Goal: Transaction & Acquisition: Purchase product/service

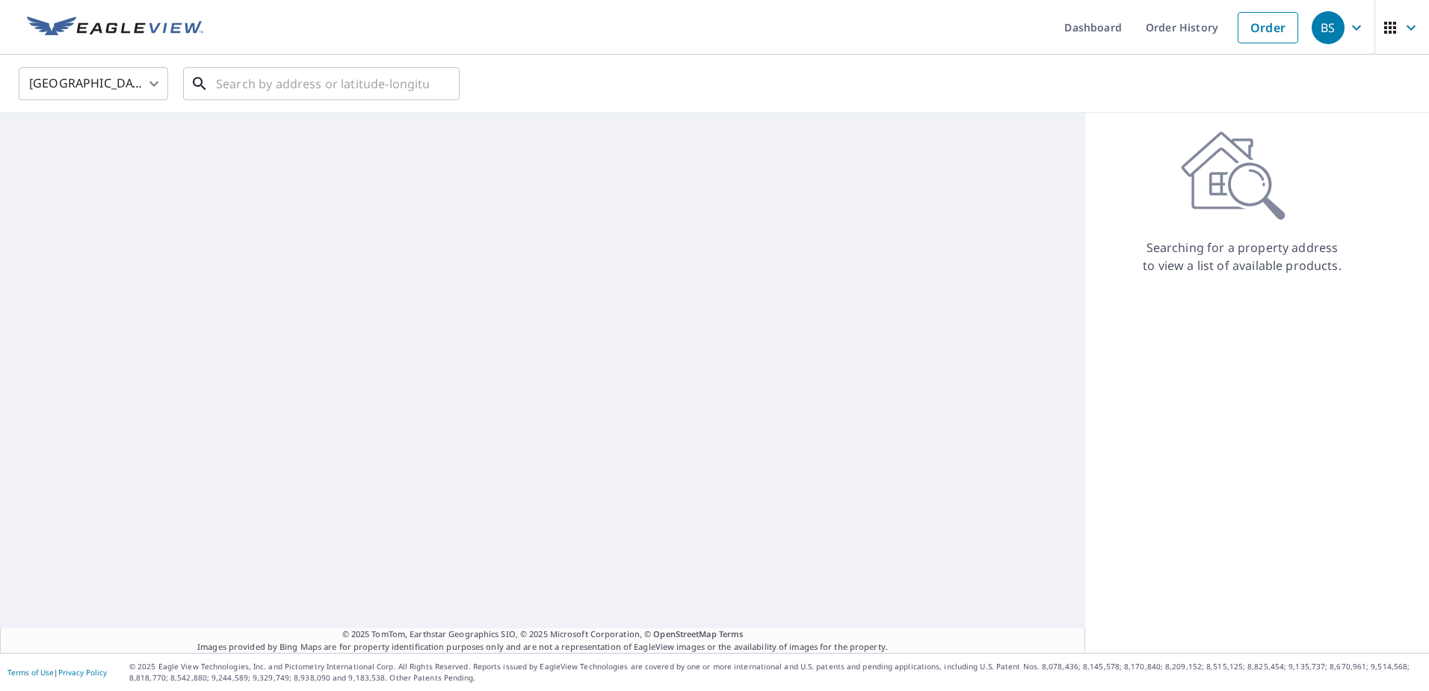
click at [368, 87] on input "text" at bounding box center [322, 84] width 213 height 42
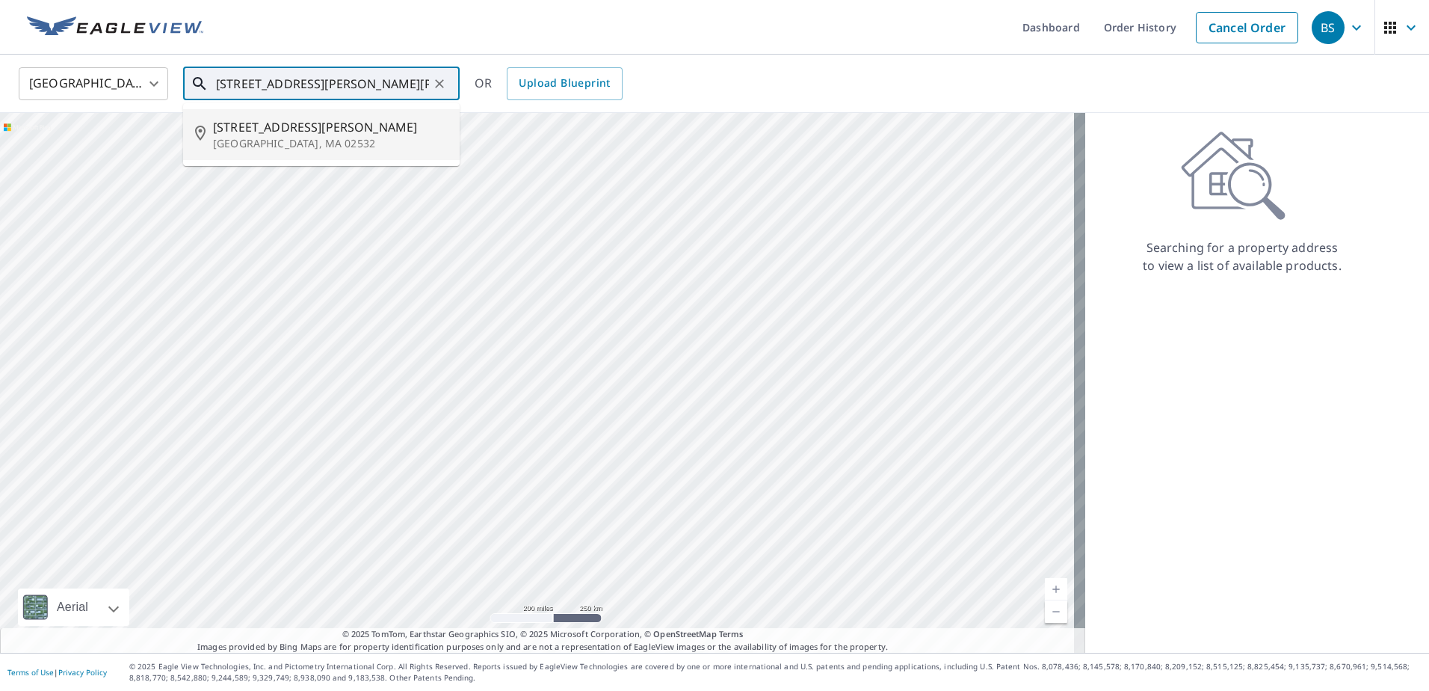
click at [291, 144] on p "[GEOGRAPHIC_DATA], MA 02532" at bounding box center [330, 143] width 235 height 15
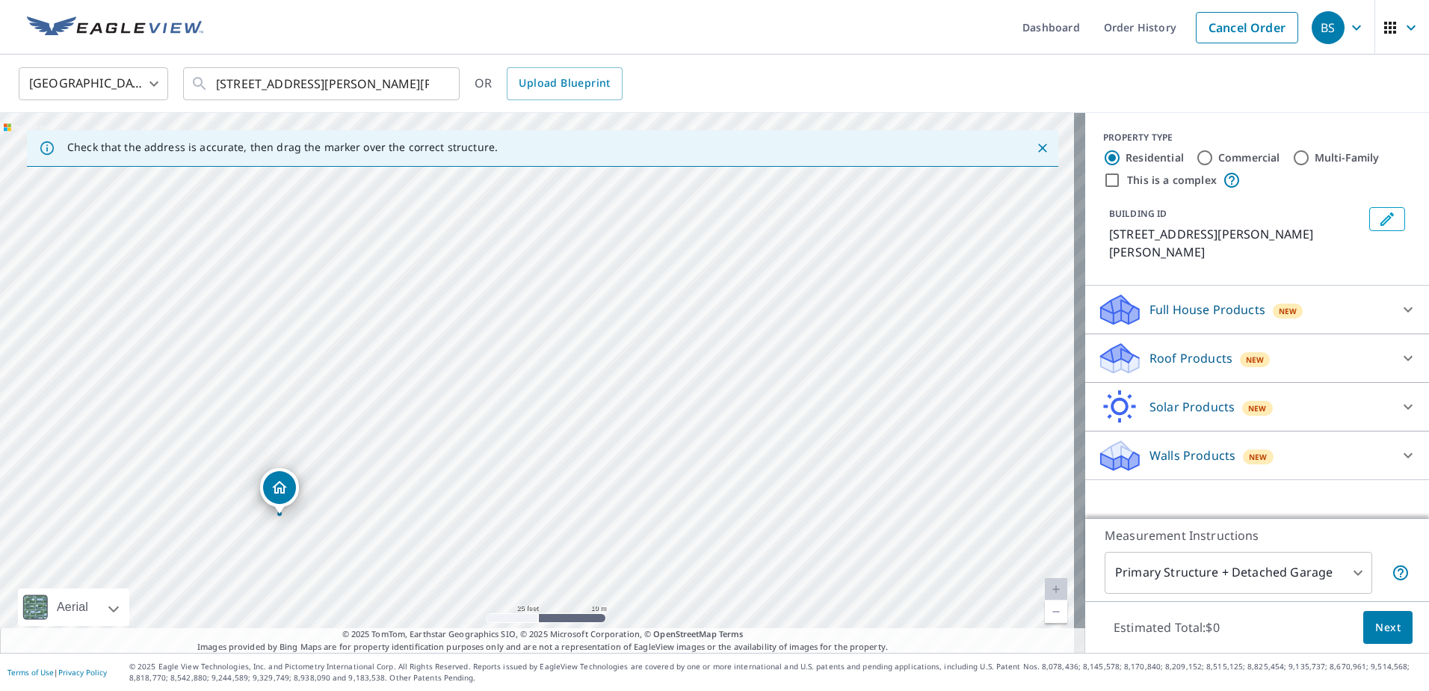
drag, startPoint x: 723, startPoint y: 407, endPoint x: 706, endPoint y: 515, distance: 109.7
click at [706, 515] on div "[STREET_ADDRESS][PERSON_NAME]" at bounding box center [542, 383] width 1085 height 540
drag, startPoint x: 395, startPoint y: 505, endPoint x: 428, endPoint y: 438, distance: 75.2
click at [428, 438] on div "[STREET_ADDRESS][PERSON_NAME]" at bounding box center [542, 383] width 1085 height 540
drag, startPoint x: 366, startPoint y: 277, endPoint x: 399, endPoint y: 385, distance: 113.5
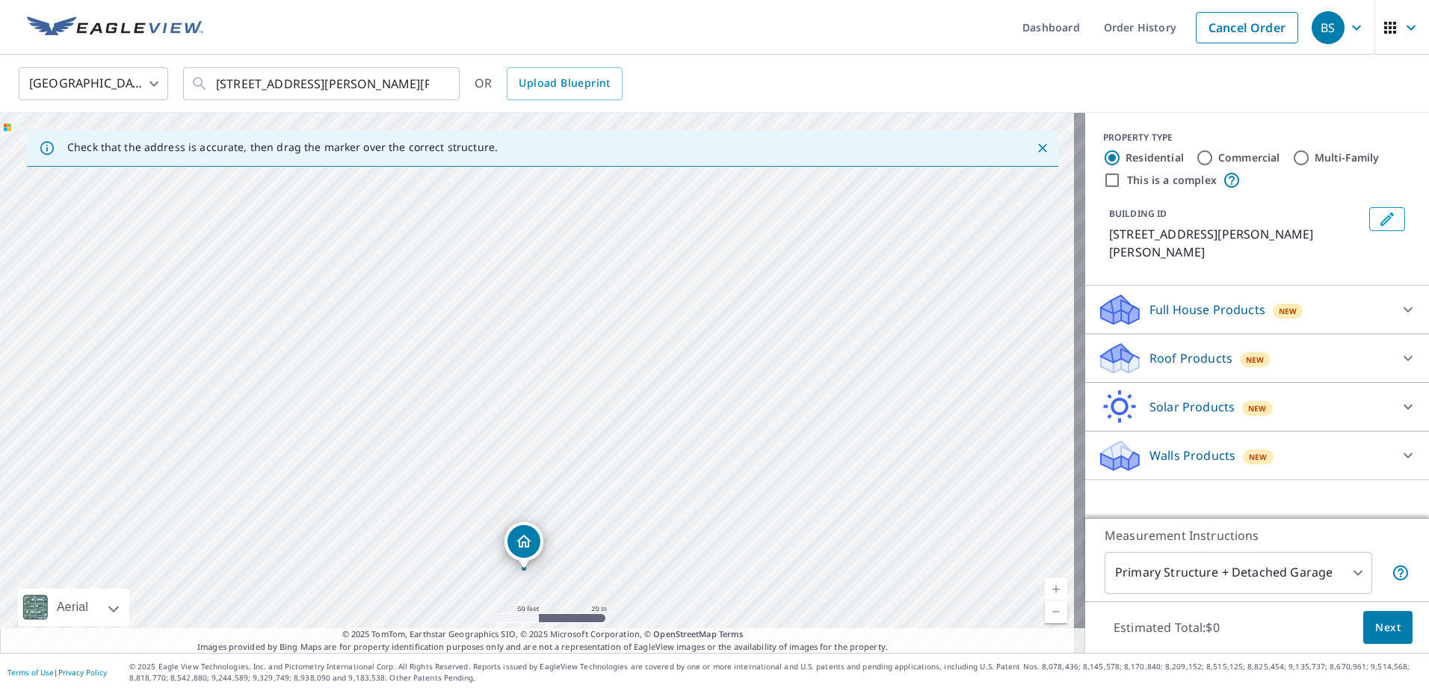
click at [408, 395] on div "[STREET_ADDRESS][PERSON_NAME]" at bounding box center [542, 383] width 1085 height 540
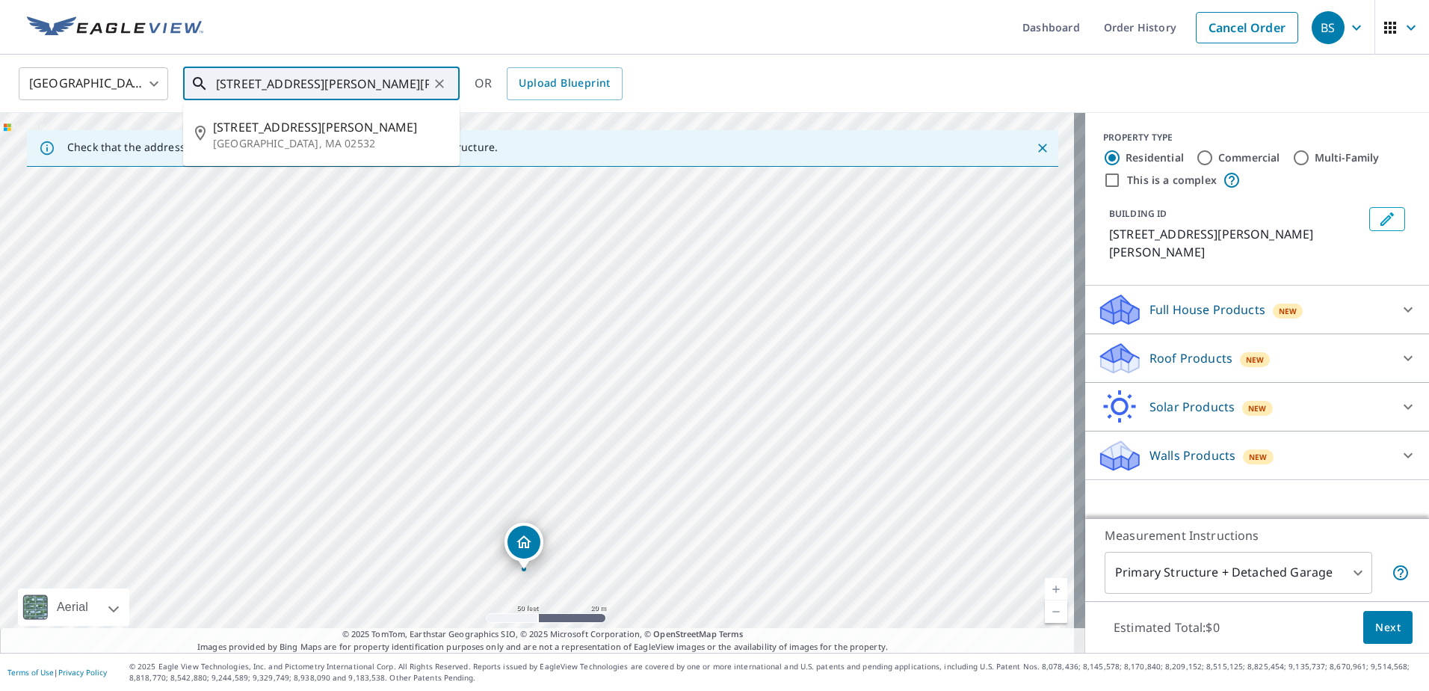
drag, startPoint x: 228, startPoint y: 84, endPoint x: 185, endPoint y: 80, distance: 43.5
click at [185, 80] on div "[STREET_ADDRESS][PERSON_NAME][PERSON_NAME] ​" at bounding box center [321, 83] width 277 height 33
type input "[STREET_ADDRESS][PERSON_NAME][PERSON_NAME]"
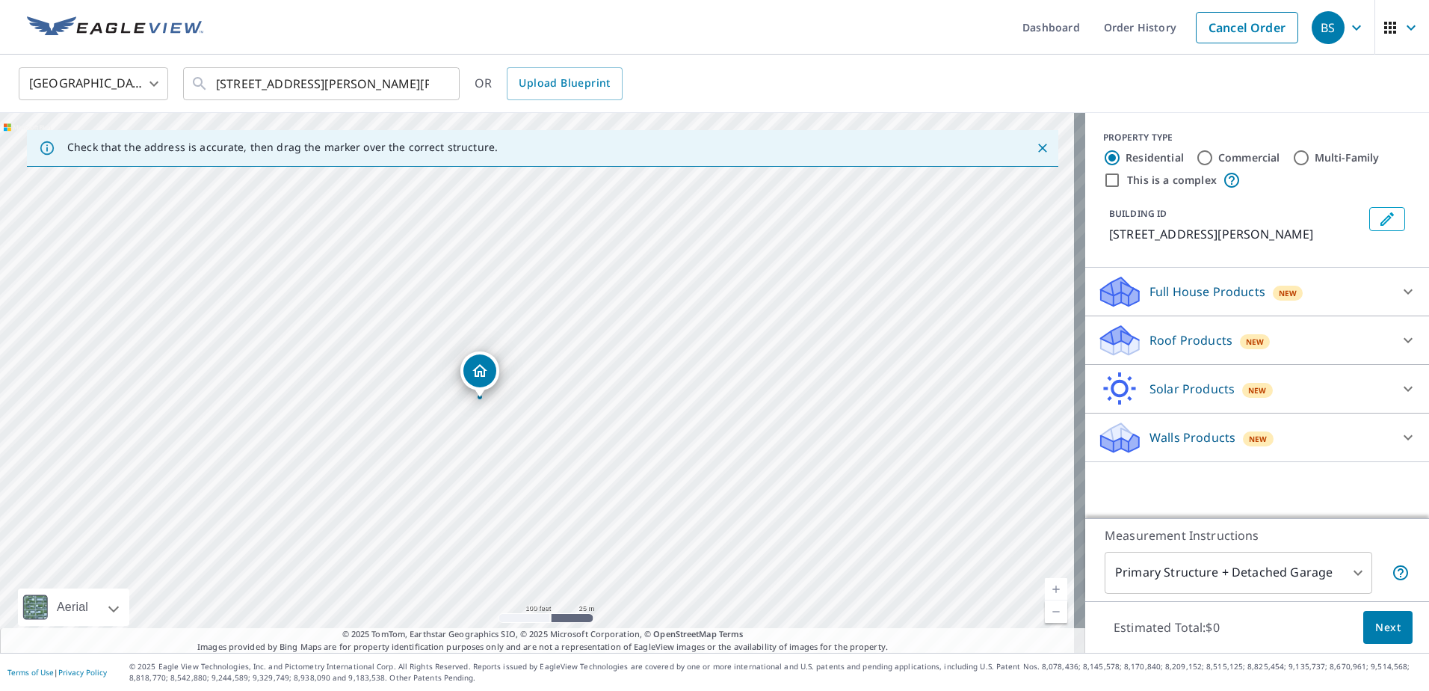
drag, startPoint x: 570, startPoint y: 393, endPoint x: 499, endPoint y: 407, distance: 72.3
click at [499, 407] on div "[STREET_ADDRESS][PERSON_NAME]" at bounding box center [542, 383] width 1085 height 540
drag, startPoint x: 497, startPoint y: 415, endPoint x: 543, endPoint y: 432, distance: 48.7
click at [543, 432] on div "[STREET_ADDRESS][PERSON_NAME]" at bounding box center [542, 383] width 1085 height 540
click at [1174, 349] on p "Roof Products" at bounding box center [1191, 340] width 83 height 18
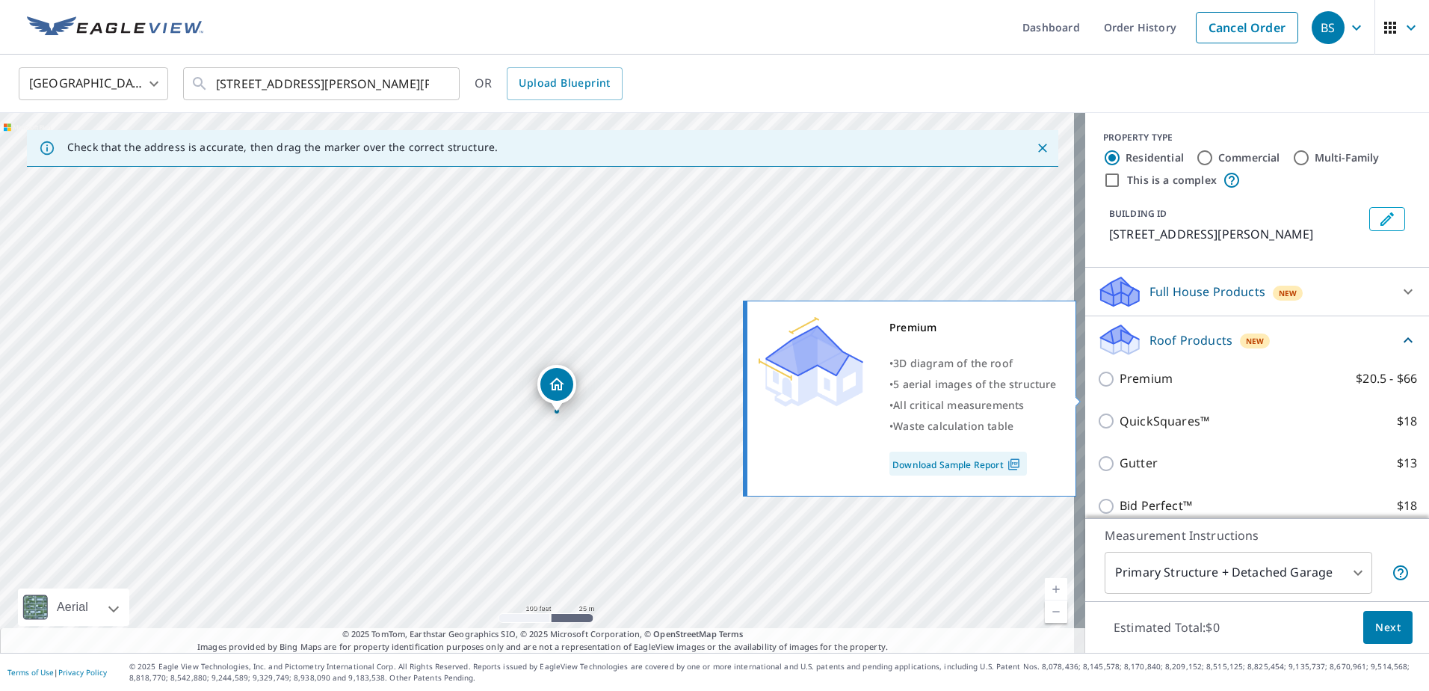
click at [1098, 388] on input "Premium $20.5 - $66" at bounding box center [1108, 379] width 22 height 18
checkbox input "true"
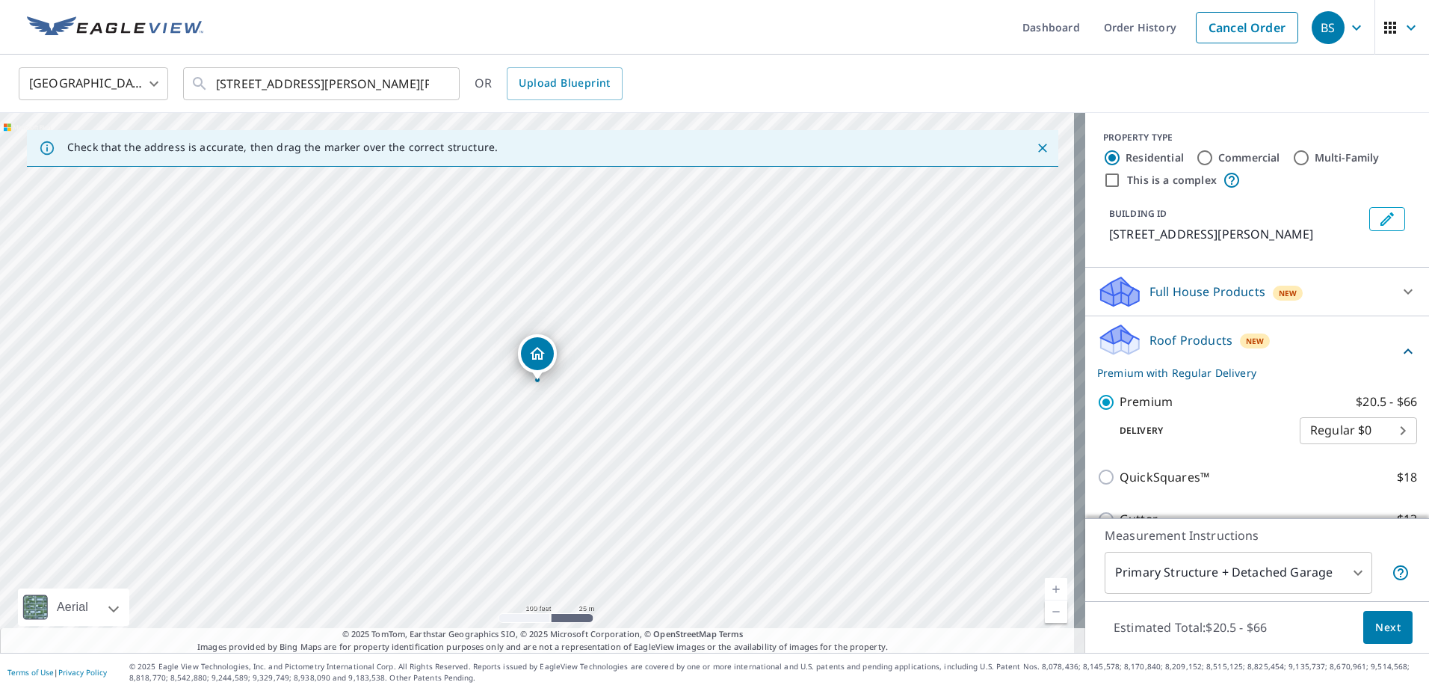
click at [1375, 632] on span "Next" at bounding box center [1387, 627] width 25 height 19
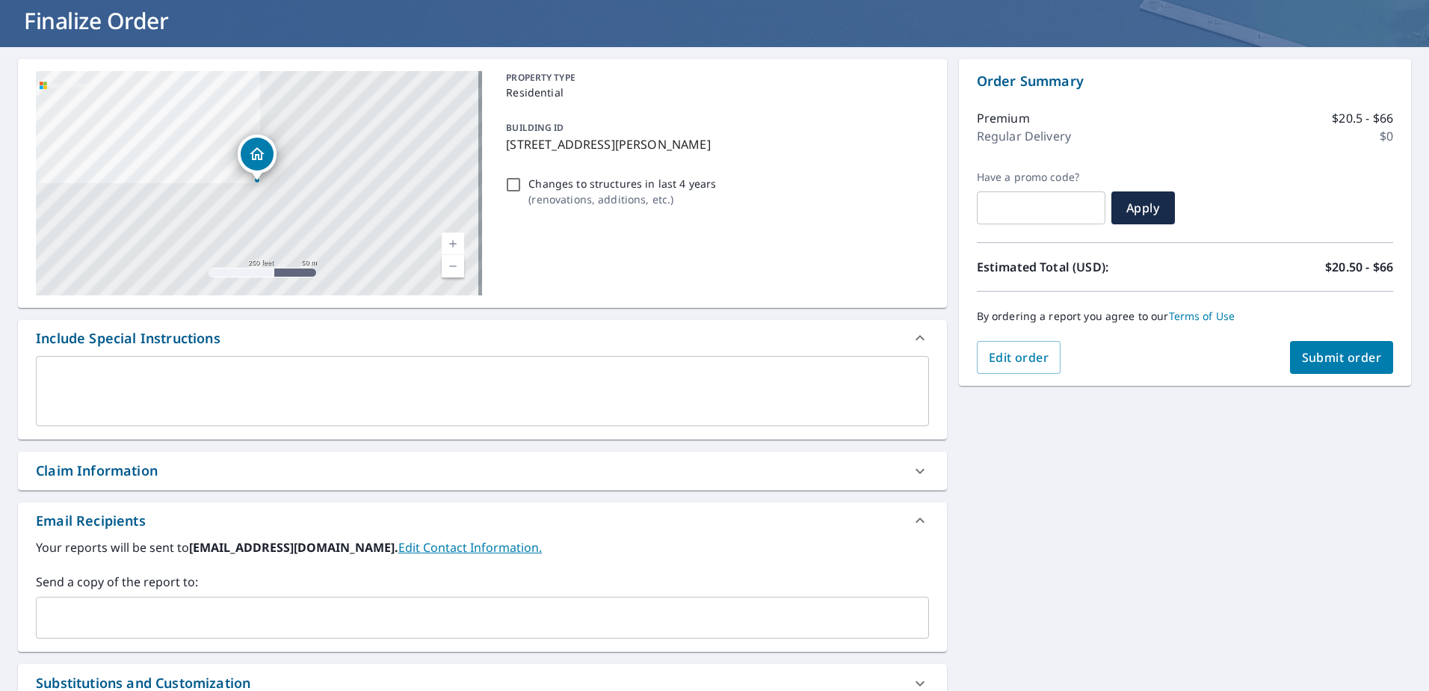
scroll to position [224, 0]
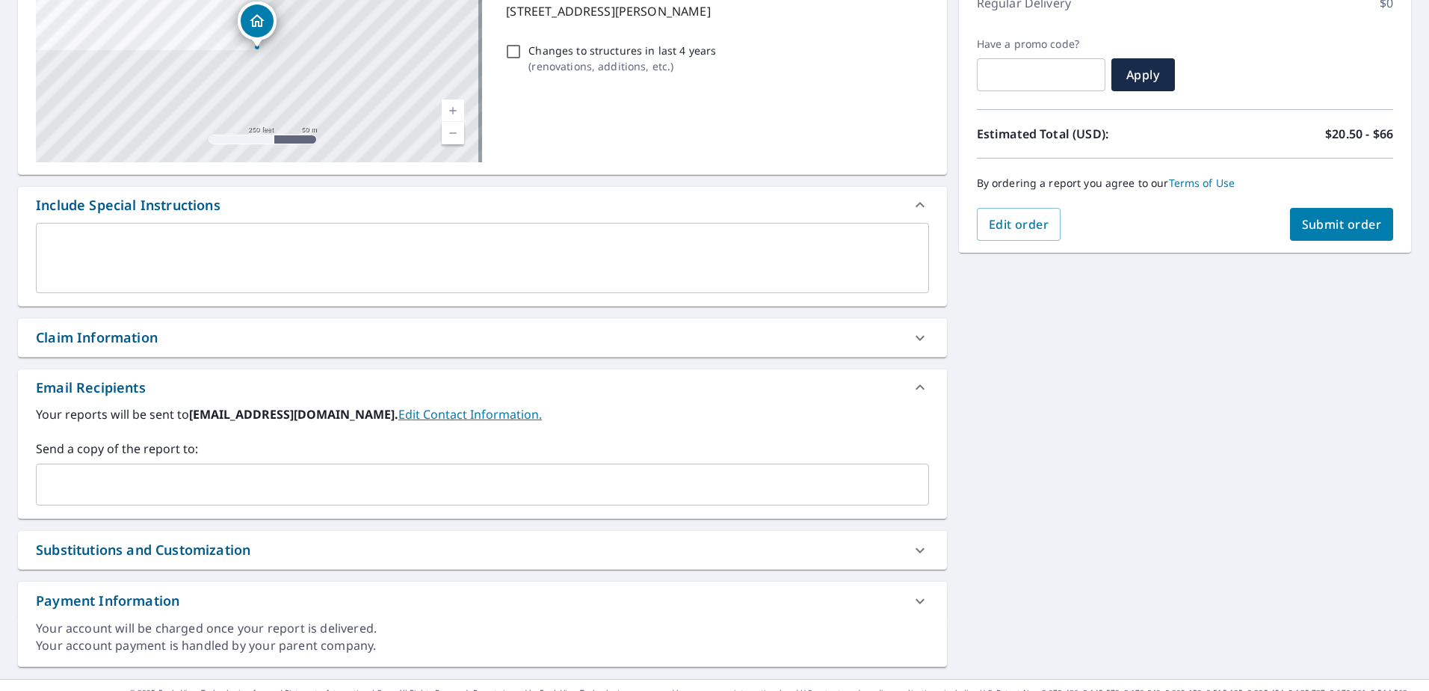
click at [179, 342] on div "Claim Information" at bounding box center [469, 337] width 866 height 20
checkbox input "true"
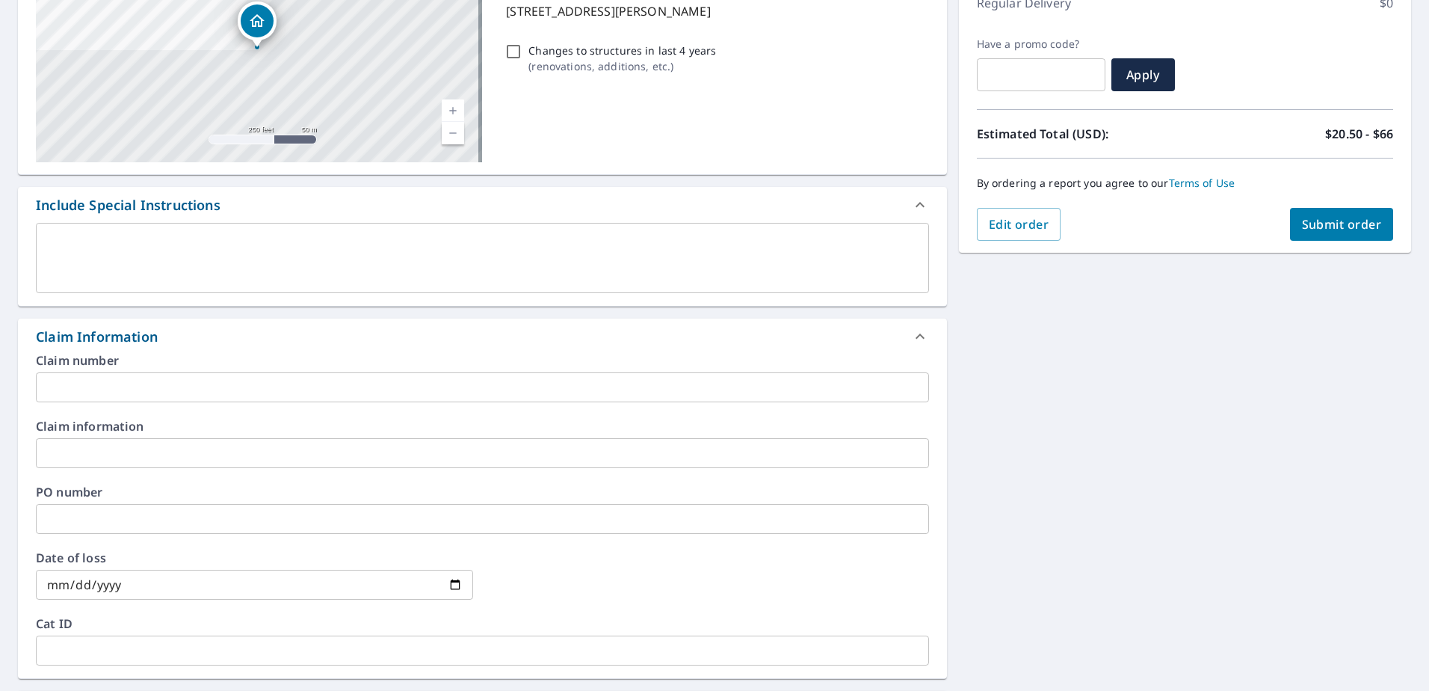
click at [162, 457] on input "text" at bounding box center [482, 453] width 893 height 30
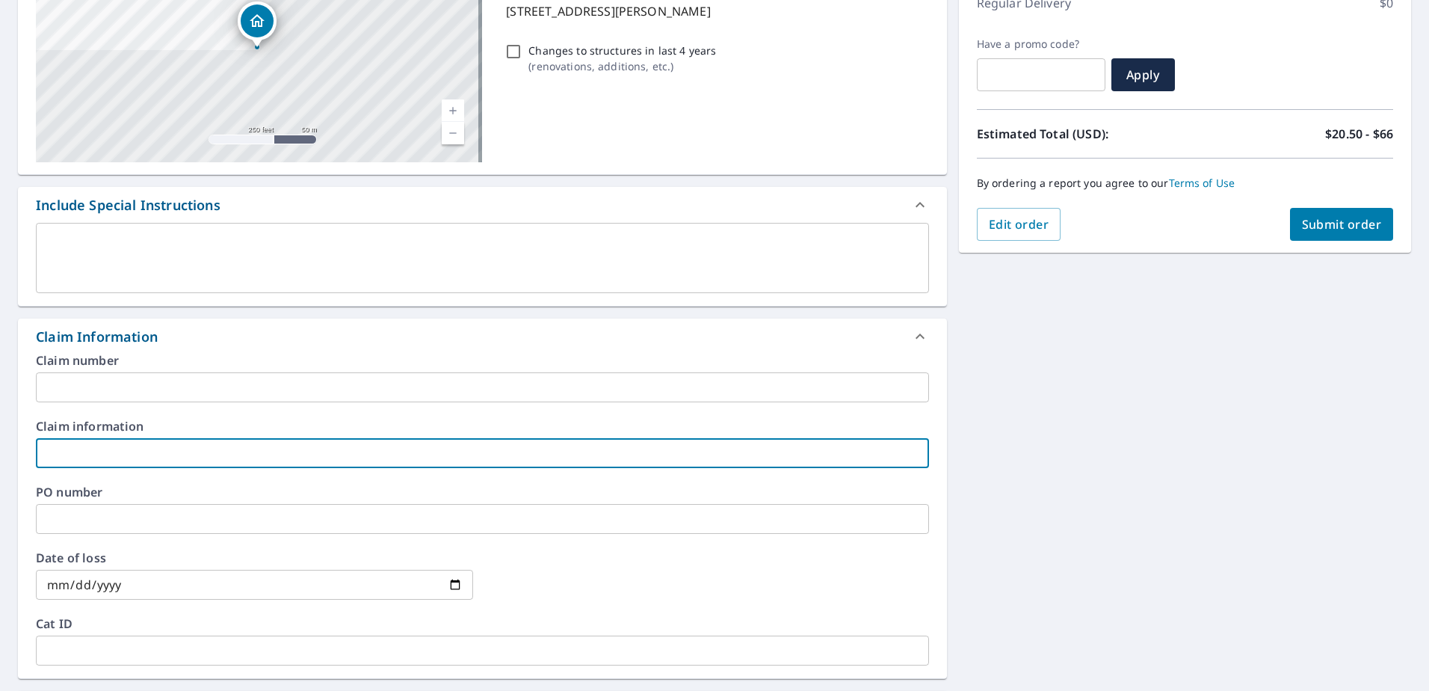
type input "G"
checkbox input "true"
type input "[PERSON_NAME] / [PERSON_NAME] THE ROOFER"
checkbox input "true"
type input "[PERSON_NAME] / [PERSON_NAME] THE [PERSON_NAME]"
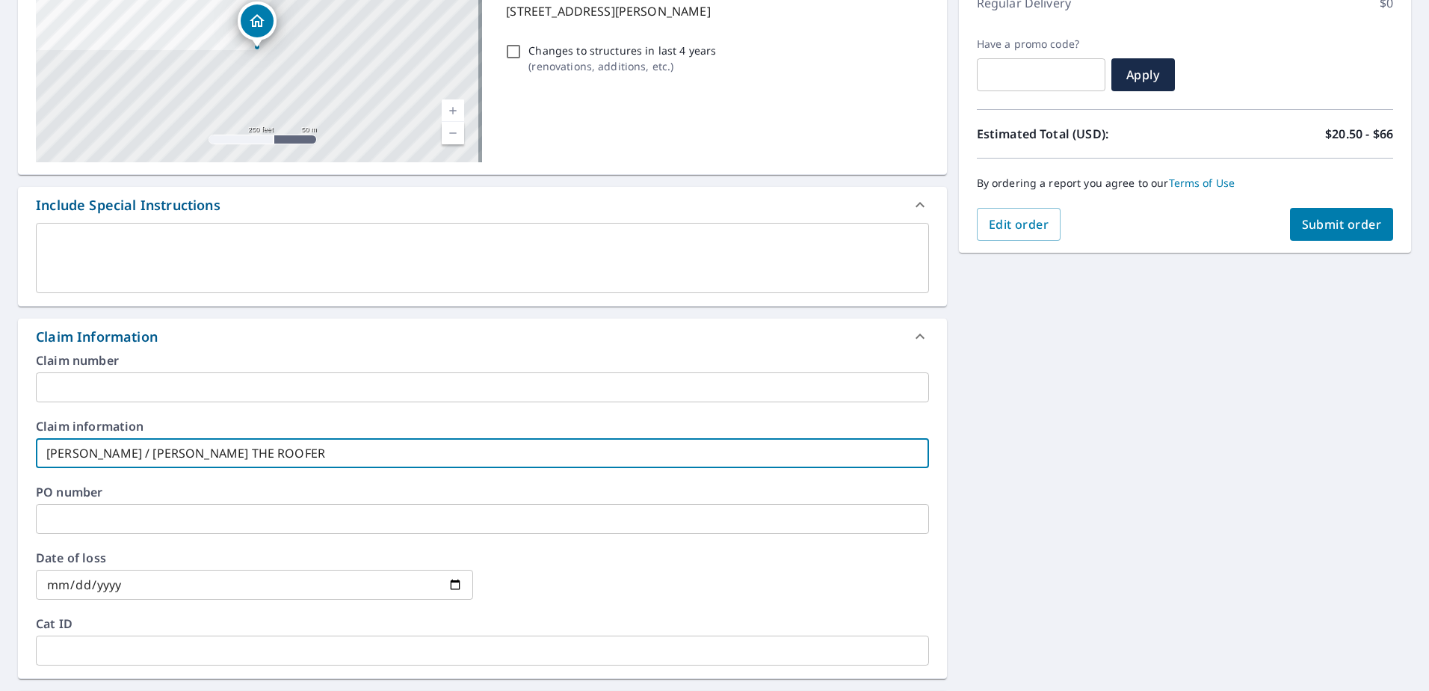
checkbox input "true"
type input "[PERSON_NAME] / [PERSON_NAME] THE ROO"
checkbox input "true"
type input "[PERSON_NAME] / [PERSON_NAME] THE"
checkbox input "true"
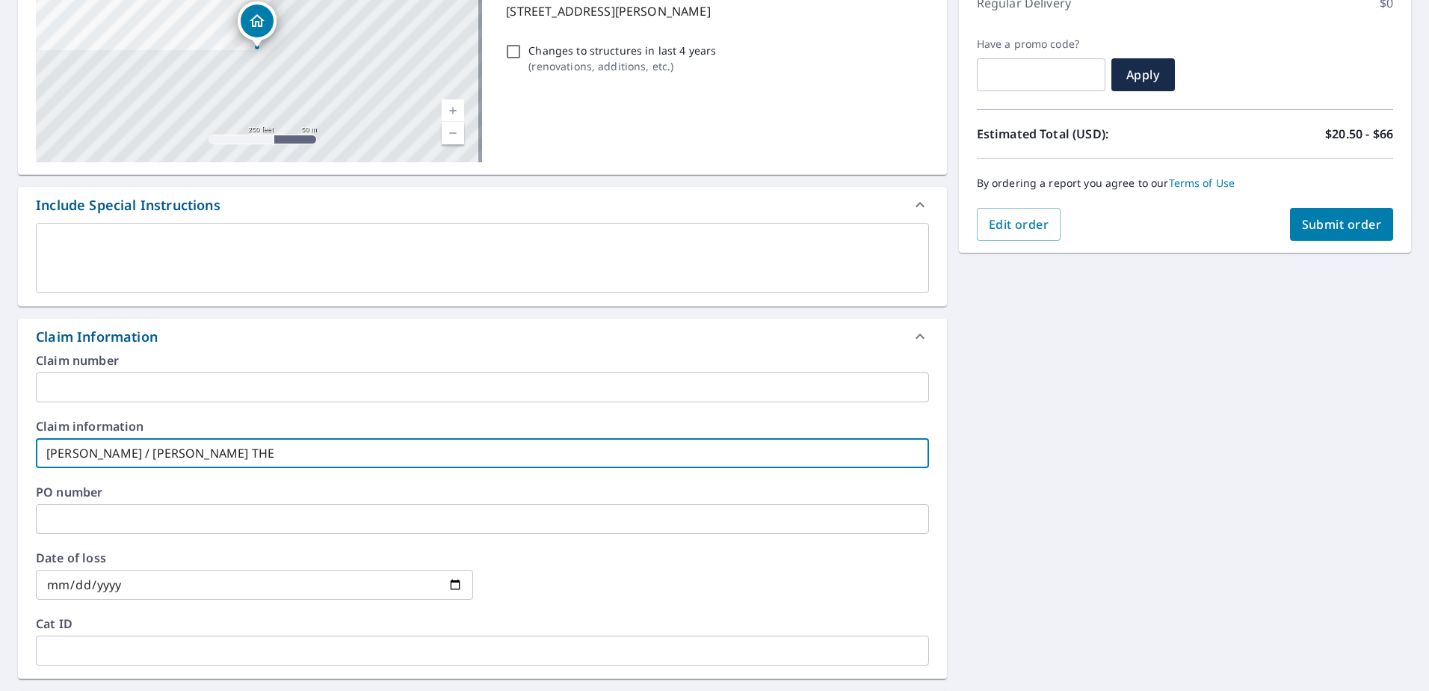
type input "[PERSON_NAME] / [PERSON_NAME] THE"
checkbox input "true"
type input "[PERSON_NAME] / [PERSON_NAME]"
checkbox input "true"
type input "[PERSON_NAME] / [PERSON_NAME]"
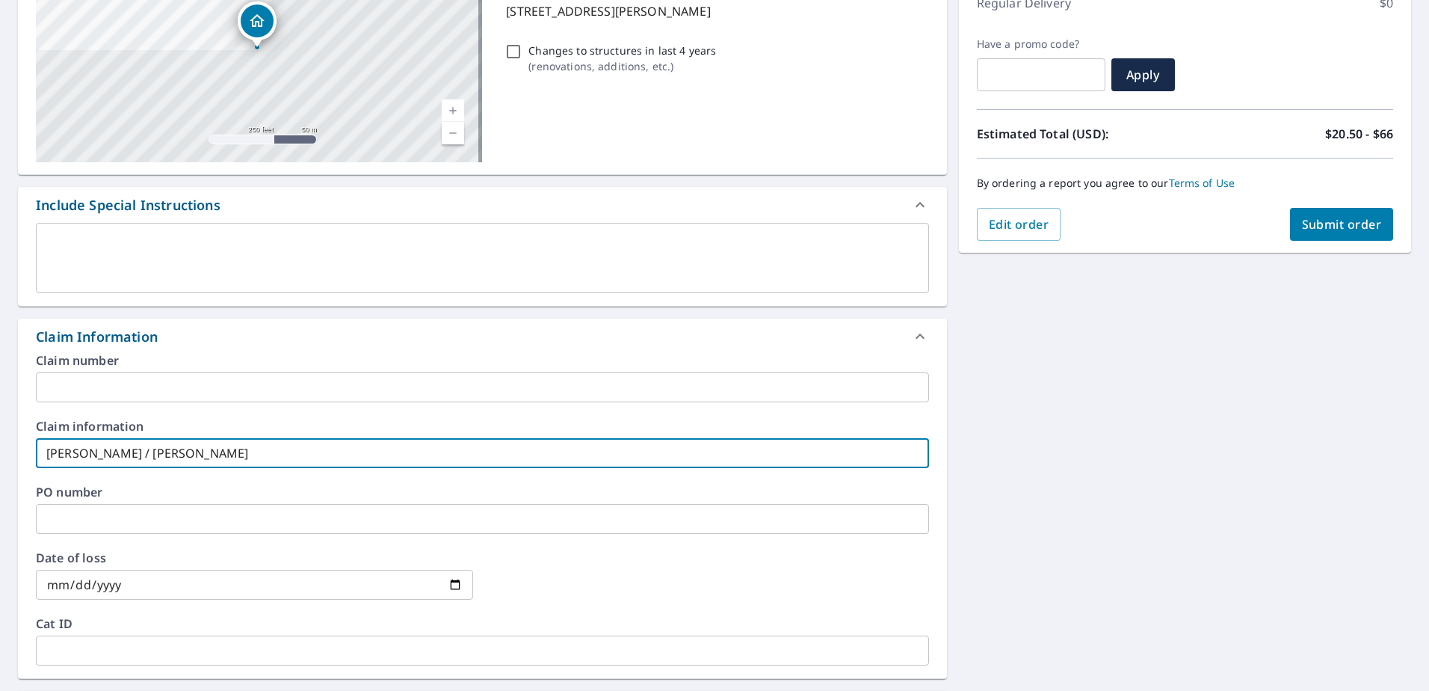
checkbox input "true"
type input "[PERSON_NAME] / [PERSON_NAME]"
checkbox input "true"
type input "[PERSON_NAME] / [PERSON_NAME]"
checkbox input "true"
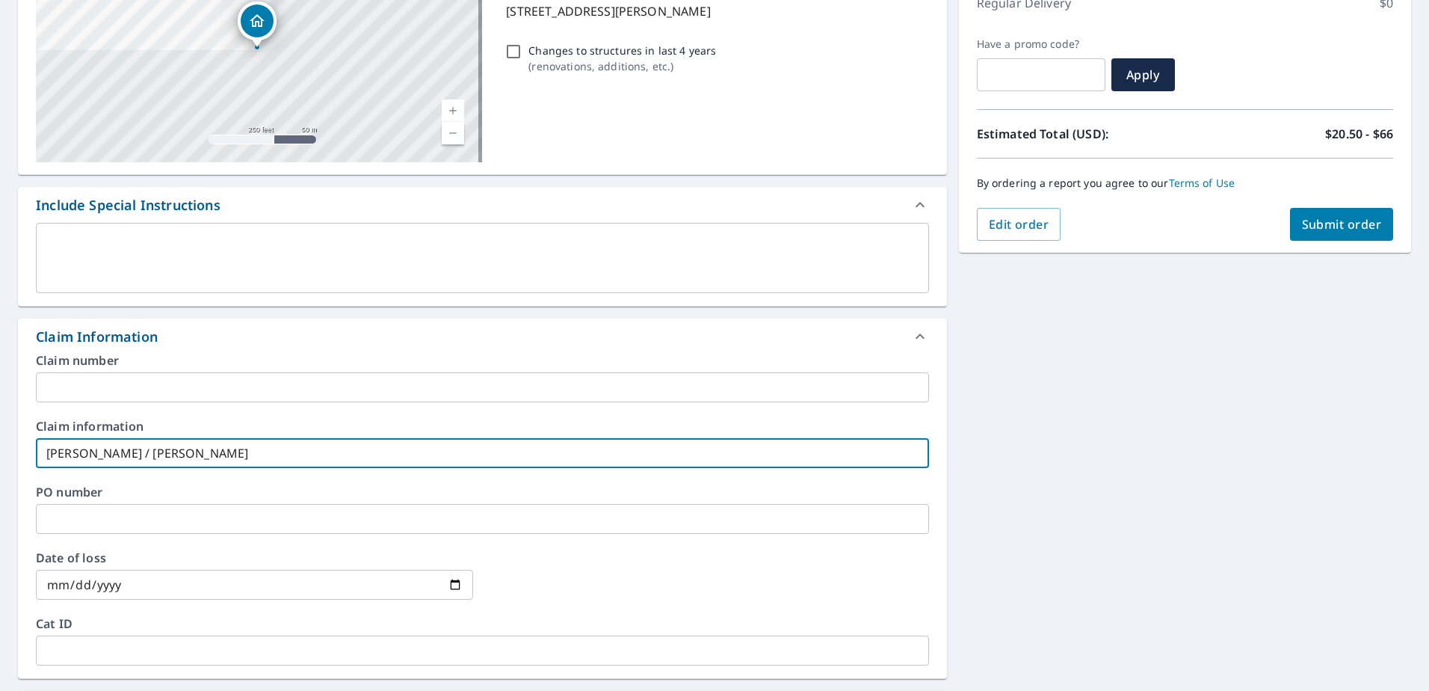
type input "[PERSON_NAME] / [PERSON_NAME]"
checkbox input "true"
type input "[PERSON_NAME] / JI"
checkbox input "true"
type input "[PERSON_NAME] / J"
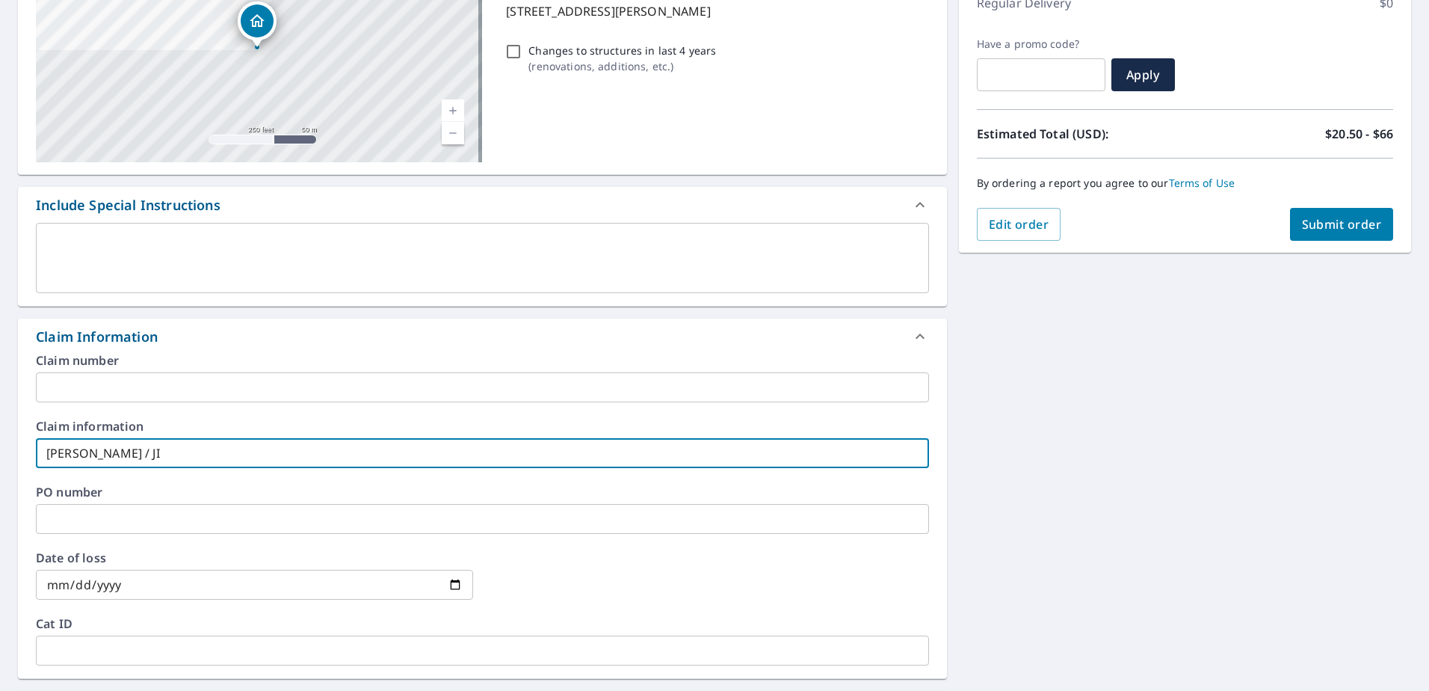
checkbox input "true"
type input "[PERSON_NAME] /"
checkbox input "true"
type input "[PERSON_NAME] / T"
checkbox input "true"
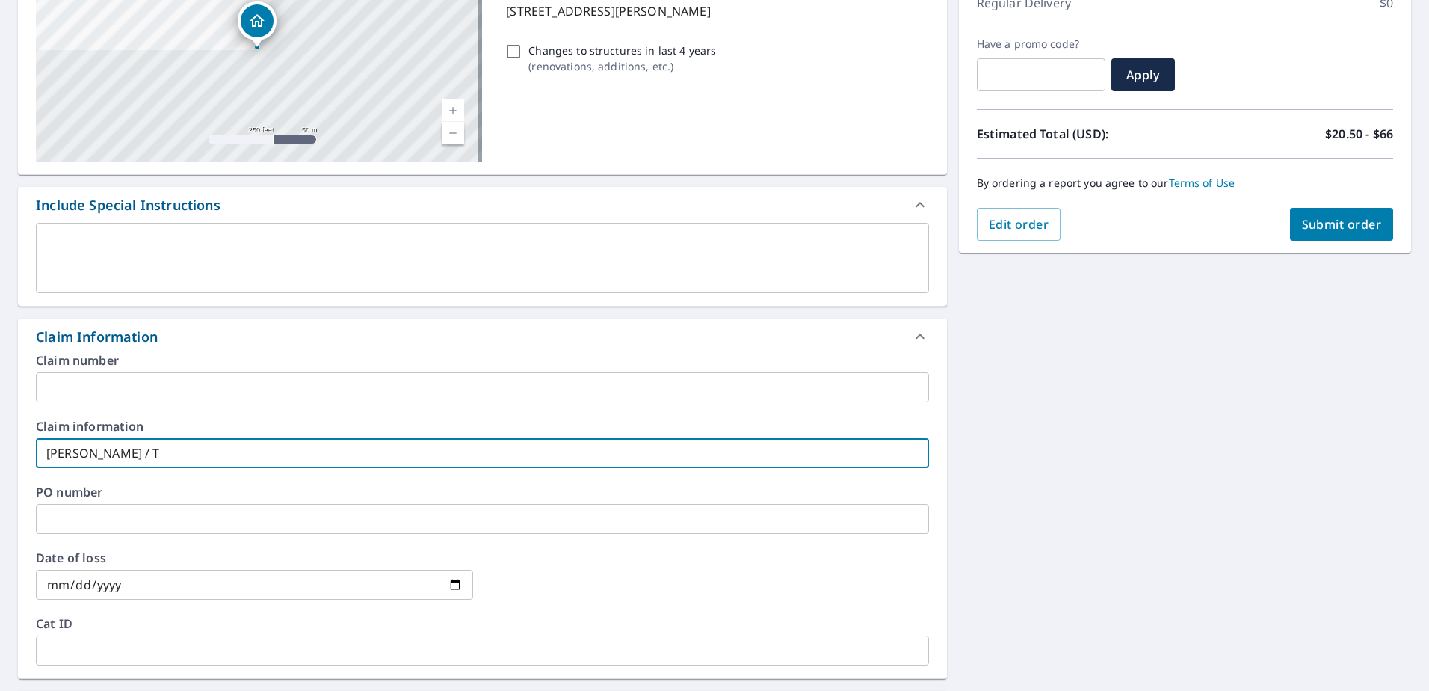
type input "[PERSON_NAME] / TU"
checkbox input "true"
type input "[PERSON_NAME] / TUR"
checkbox input "true"
type input "[PERSON_NAME] / [PERSON_NAME]"
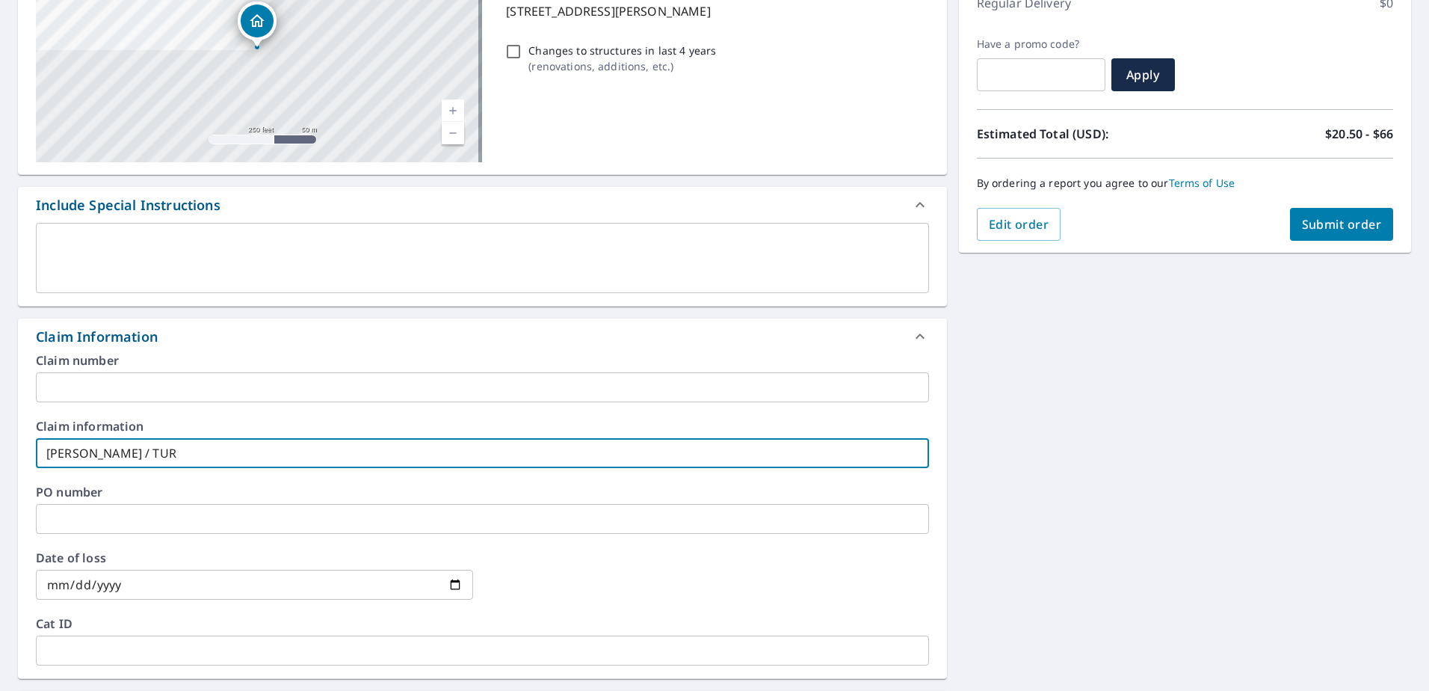
checkbox input "true"
type input "[PERSON_NAME] / [PERSON_NAME]"
checkbox input "true"
type input "[PERSON_NAME] / [PERSON_NAME]"
checkbox input "true"
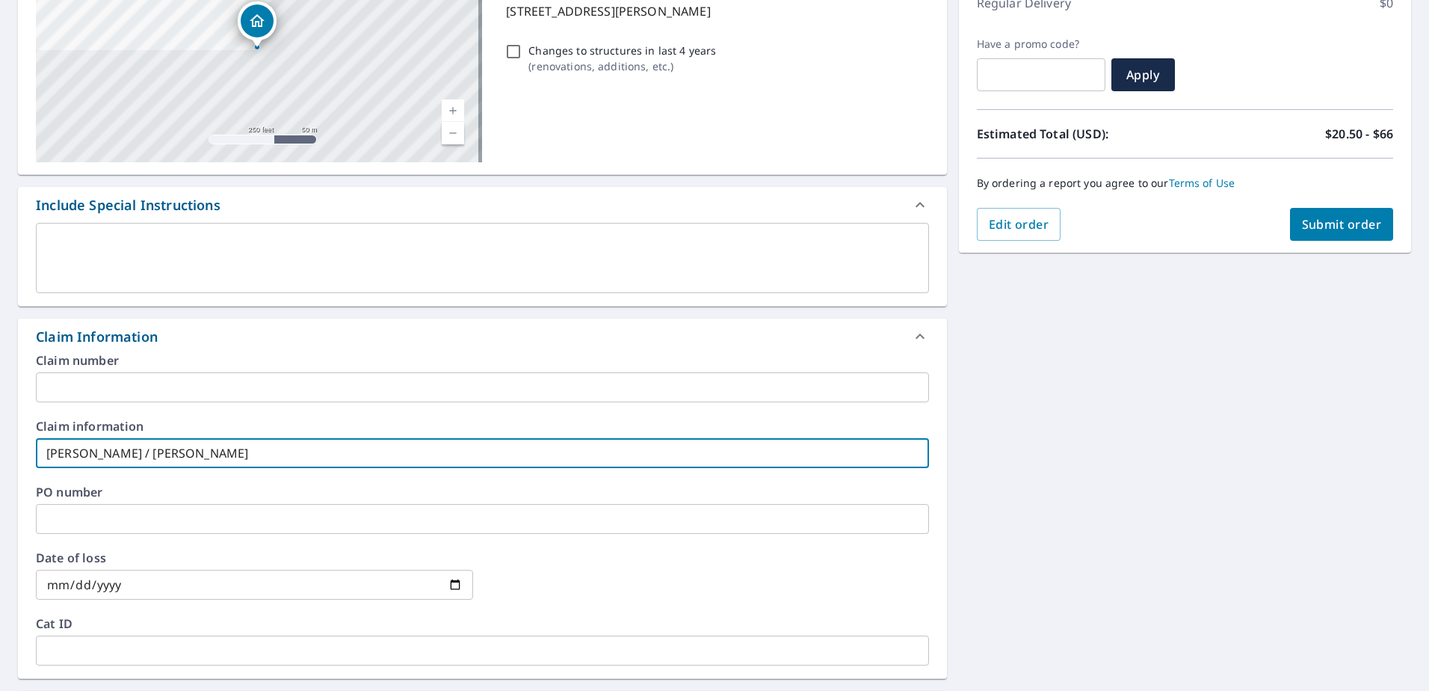
type input "[PERSON_NAME] / TUR"
checkbox input "true"
type input "[PERSON_NAME] / TU"
checkbox input "true"
type input "[PERSON_NAME] / TUR"
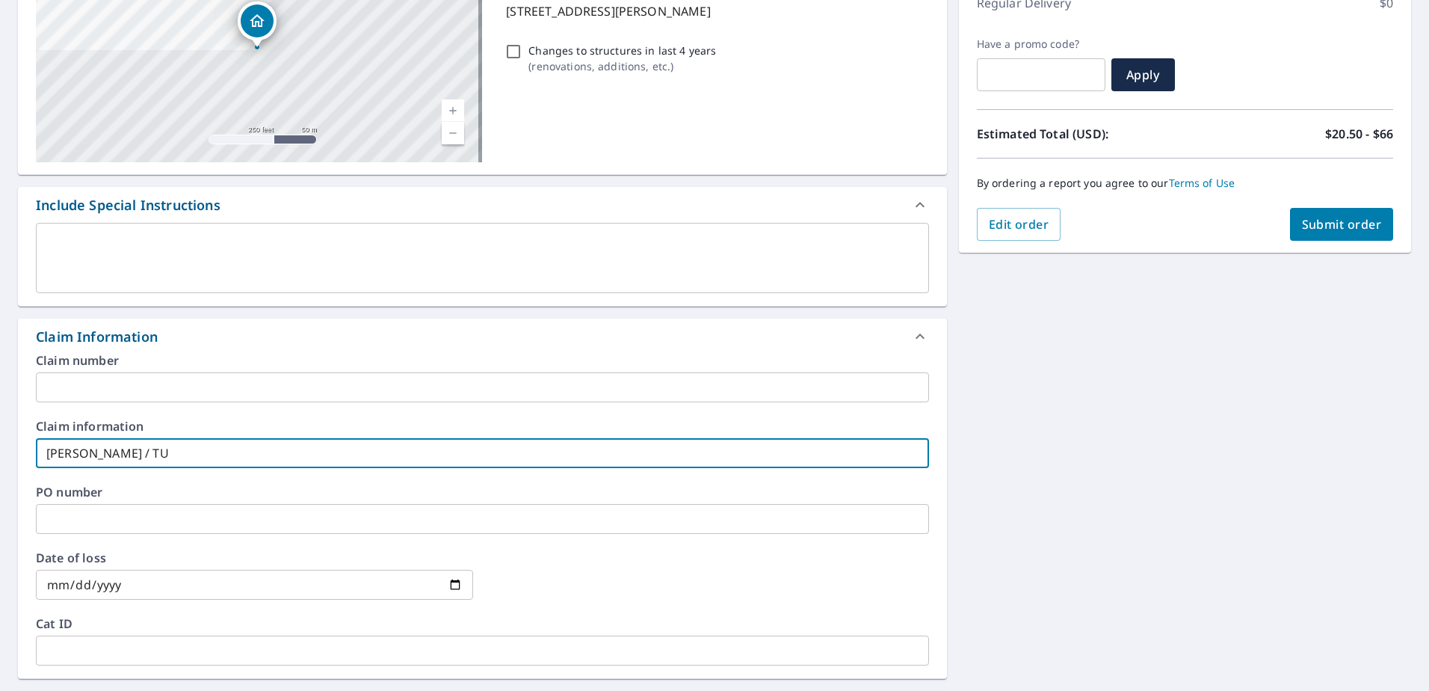
checkbox input "true"
type input "[PERSON_NAME] / TURC"
checkbox input "true"
type input "[PERSON_NAME] / [PERSON_NAME]"
checkbox input "true"
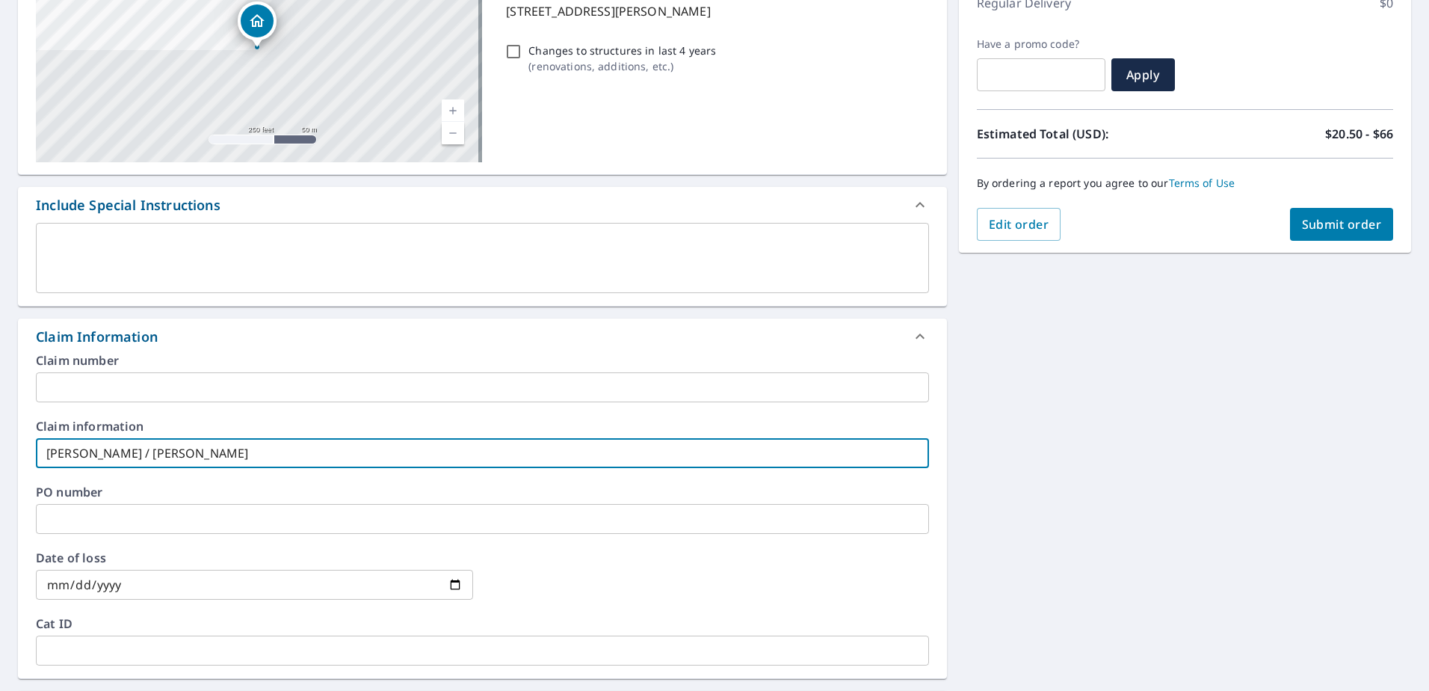
type input "[PERSON_NAME] / TURCKE"
checkbox input "true"
type input "[PERSON_NAME] / TURCKET"
checkbox input "true"
type input "[PERSON_NAME] / TURCKETT"
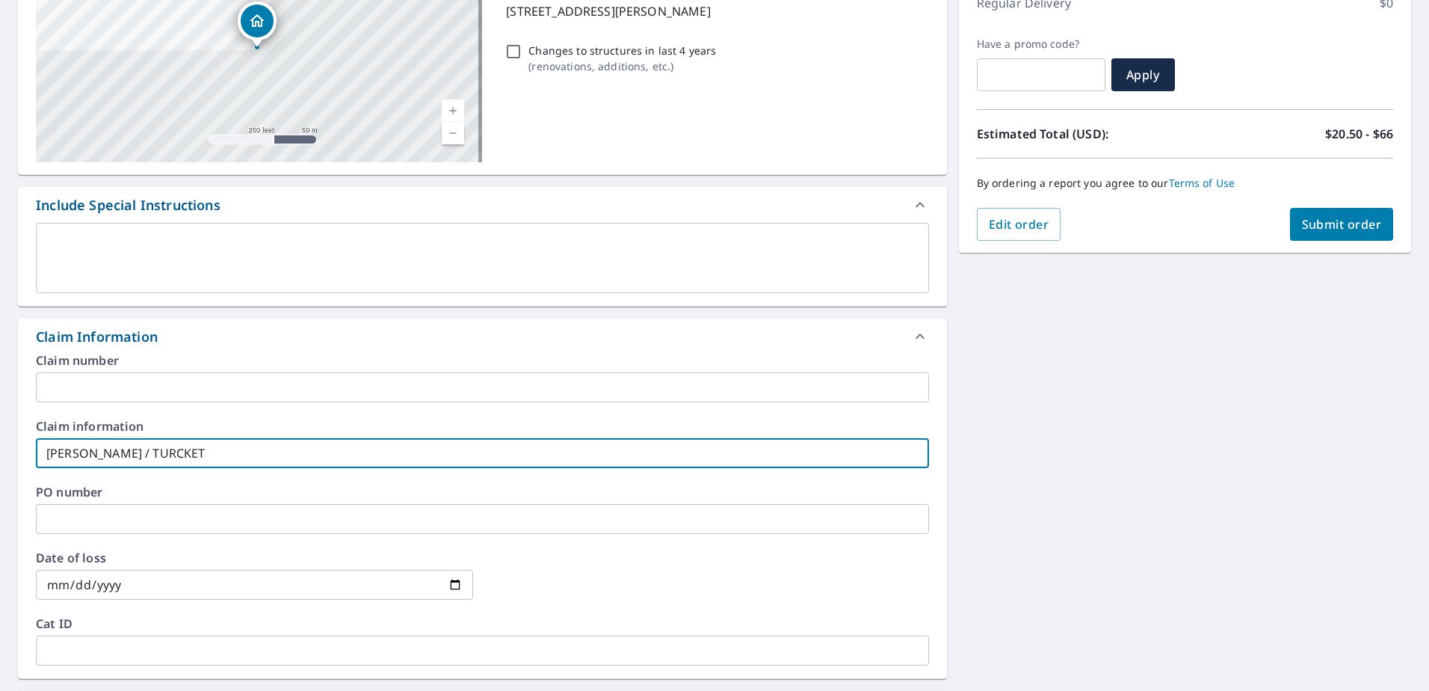
checkbox input "true"
type input "[PERSON_NAME] / TURCKETTA"
checkbox input "true"
type input "[PERSON_NAME] / TURCKETTA"
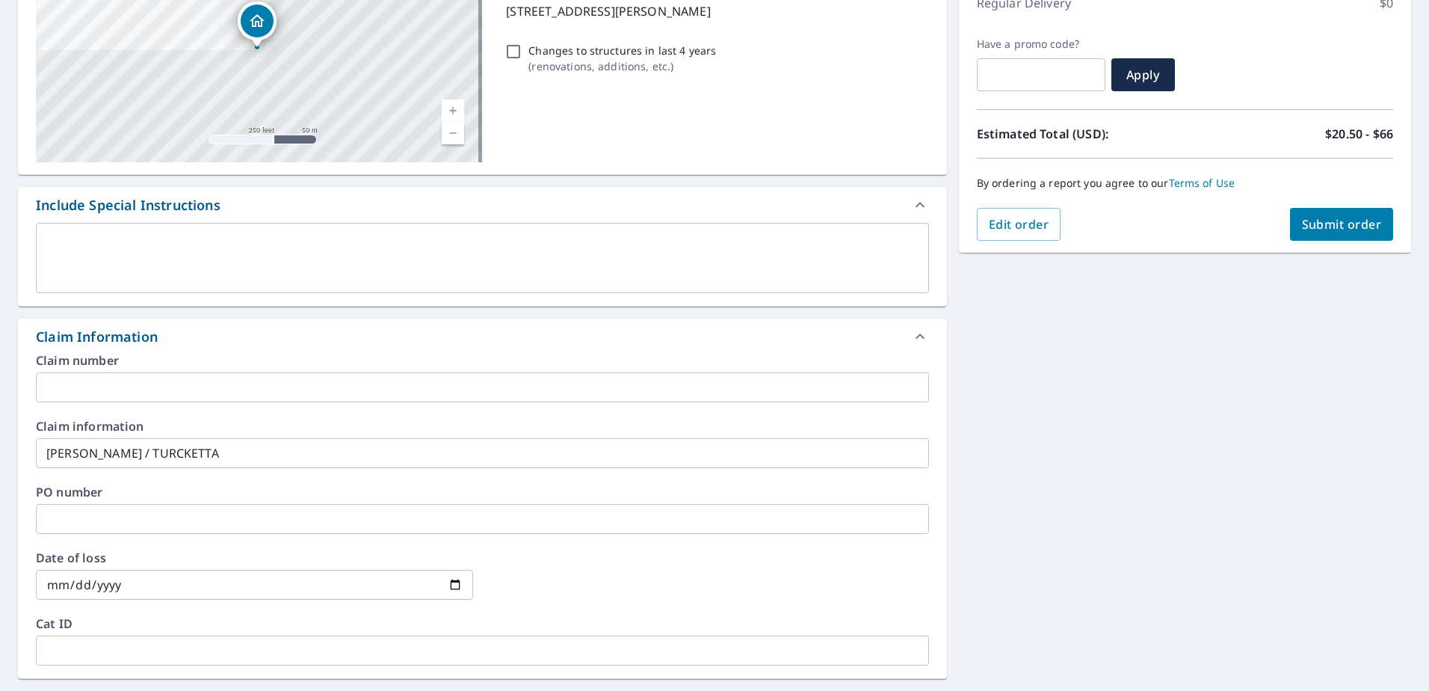
scroll to position [572, 0]
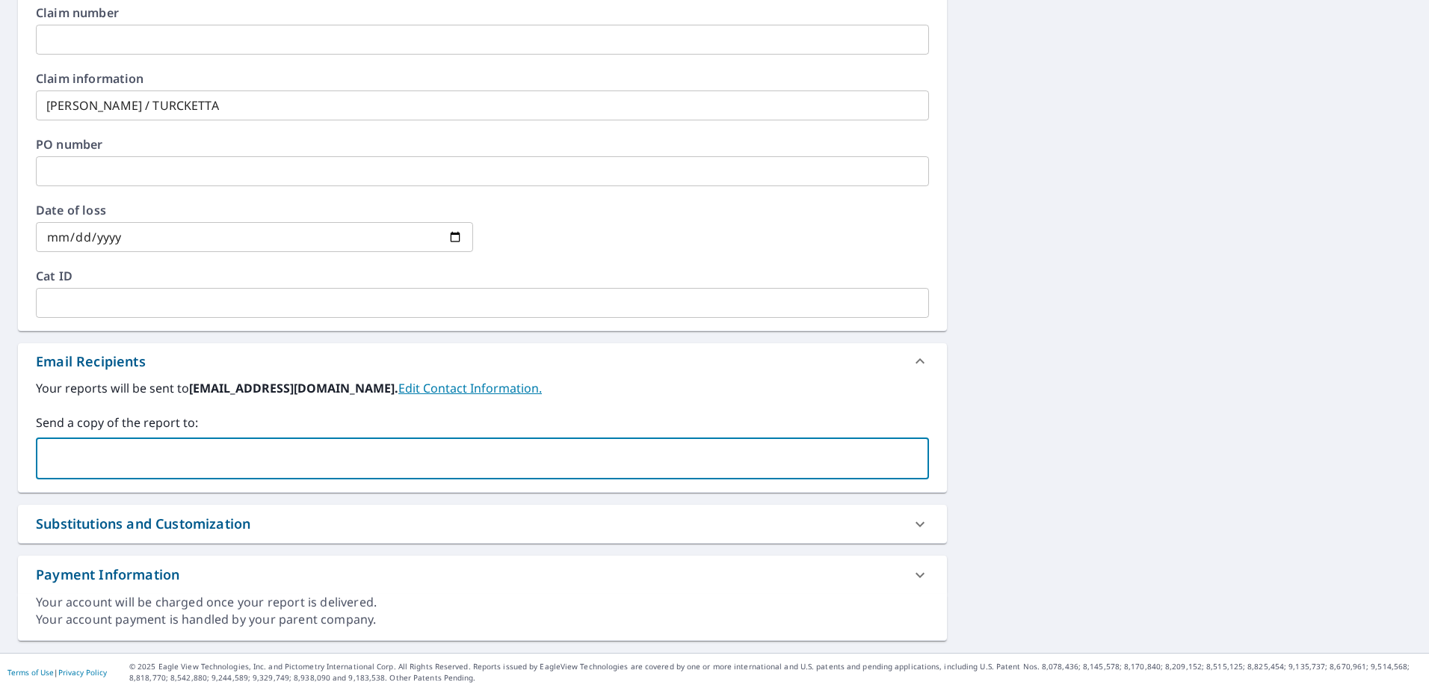
click at [180, 458] on input "text" at bounding box center [471, 458] width 857 height 28
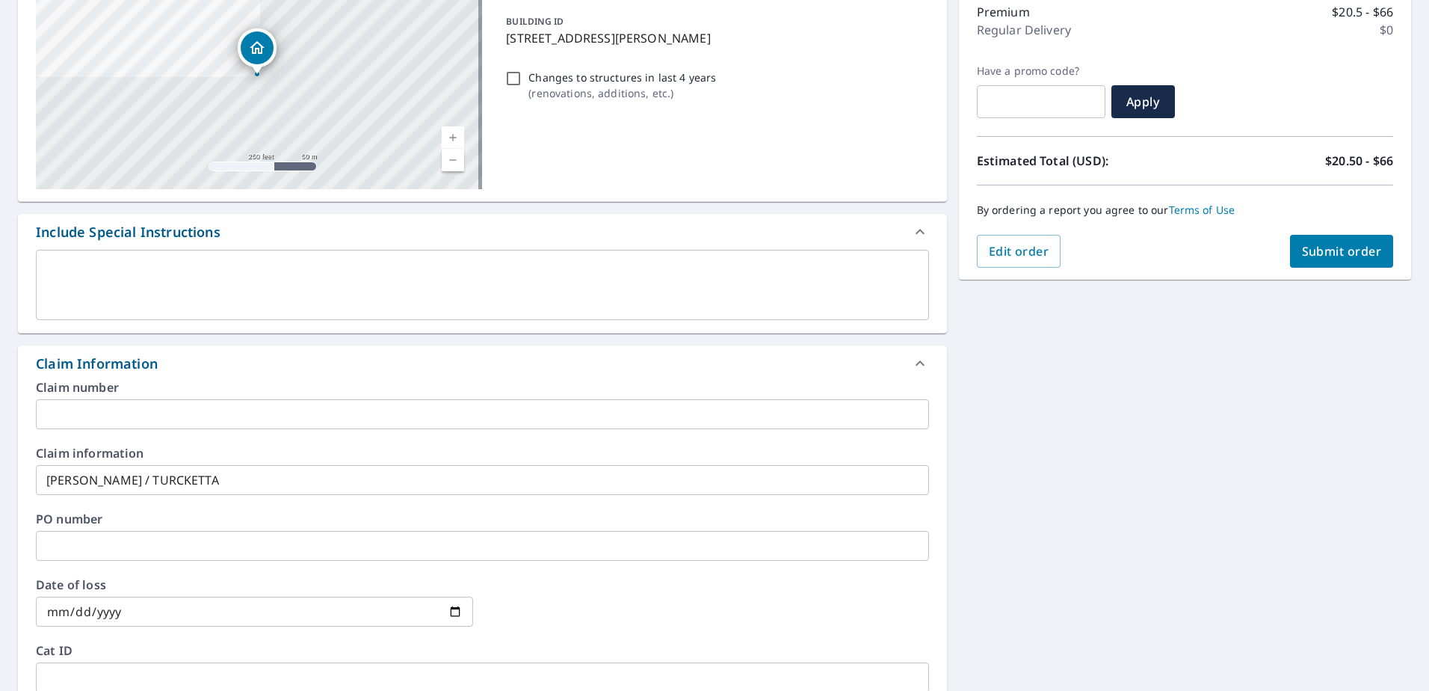
scroll to position [198, 0]
type input "[EMAIL_ADDRESS][DOMAIN_NAME]"
click at [1345, 261] on button "Submit order" at bounding box center [1342, 250] width 104 height 33
checkbox input "true"
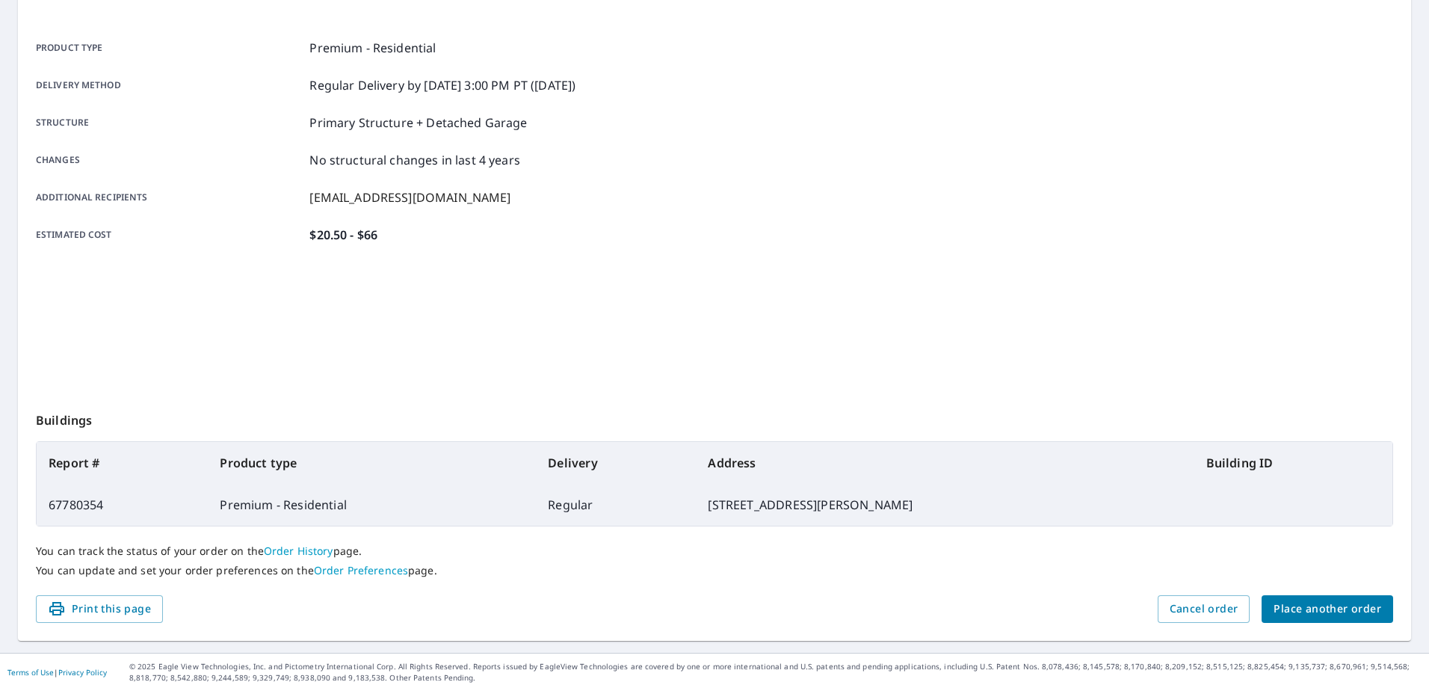
scroll to position [189, 0]
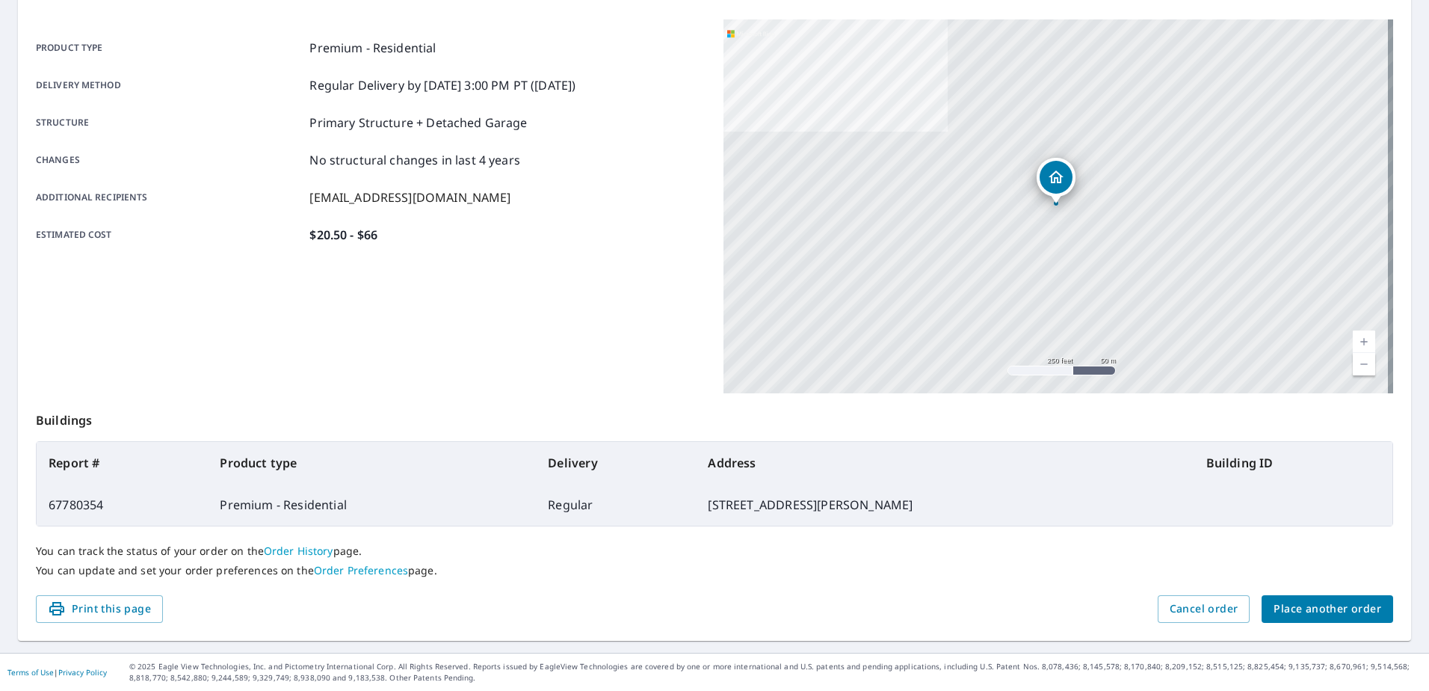
click at [1304, 609] on span "Place another order" at bounding box center [1328, 608] width 108 height 19
